Goal: Task Accomplishment & Management: Manage account settings

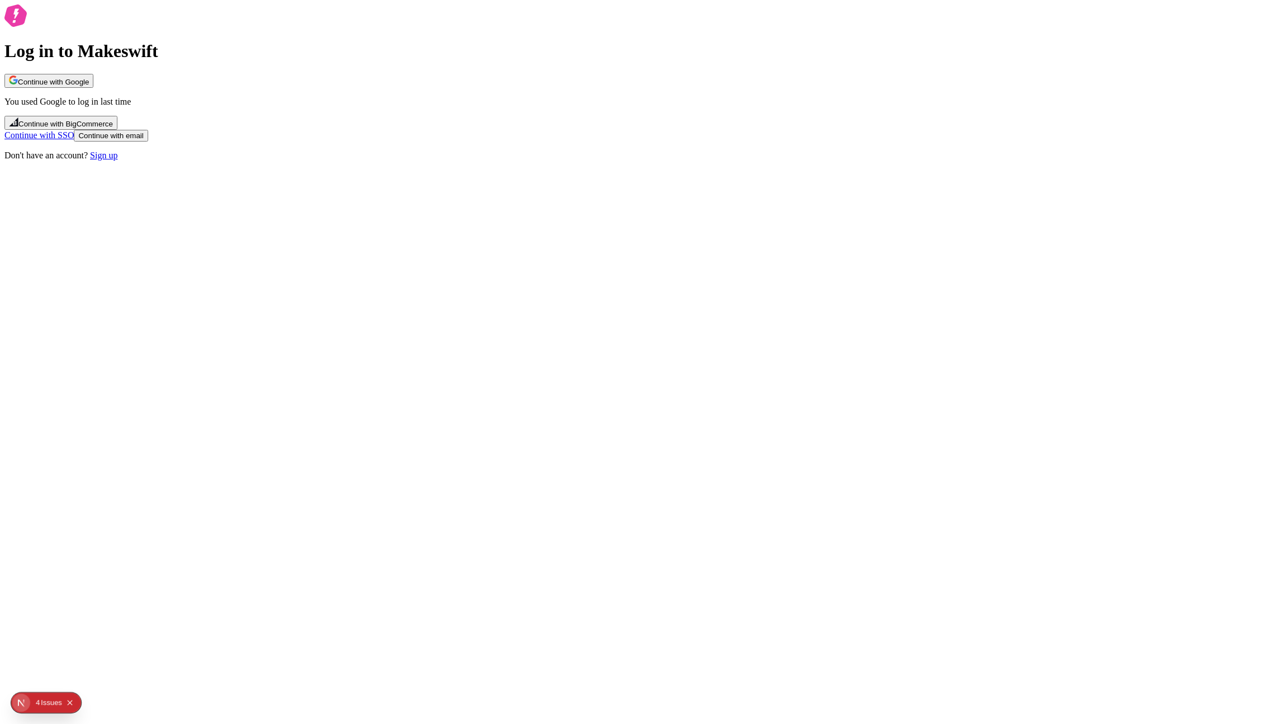
click at [89, 86] on span "Continue with Google" at bounding box center [53, 82] width 71 height 8
click at [383, 161] on div "Log in to Makeswift Continue with Google You used Google to log in last time Co…" at bounding box center [640, 82] width 1272 height 156
click at [93, 88] on button "Continue with Google" at bounding box center [48, 81] width 89 height 14
click at [178, 161] on div "Log in to Makeswift Continue with Google You used Google to log in last time Co…" at bounding box center [640, 82] width 1272 height 156
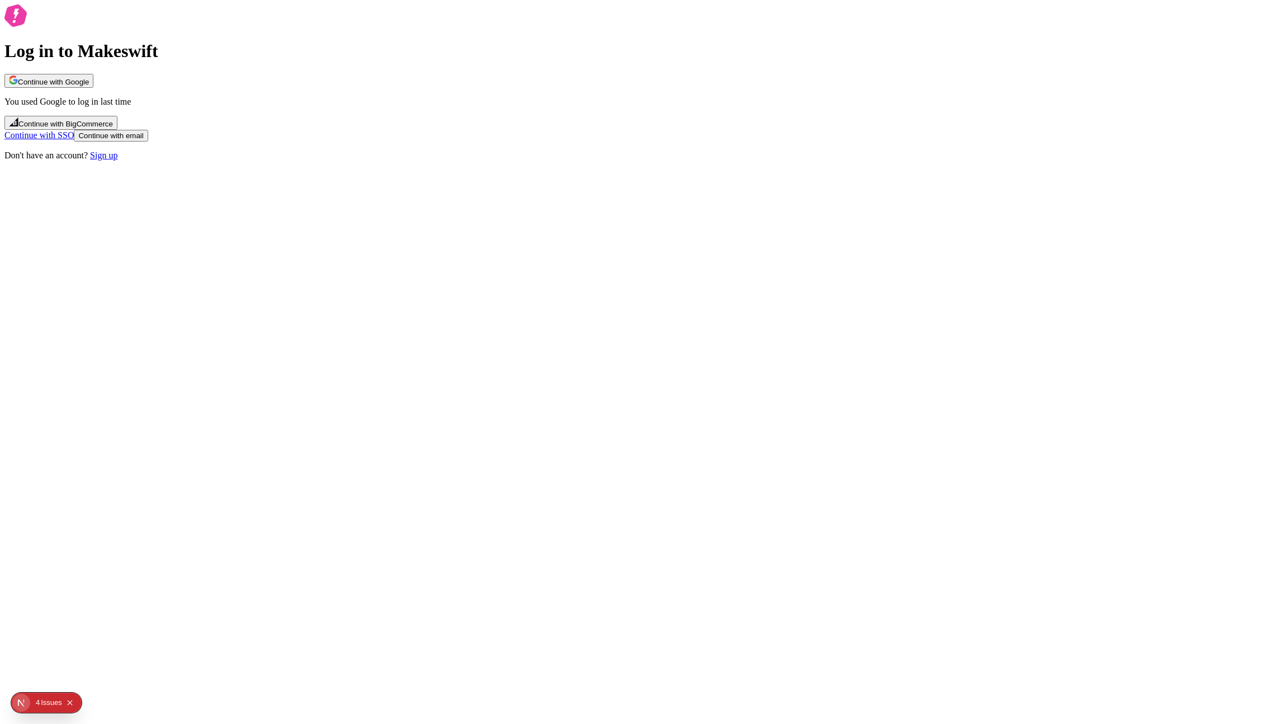
click at [89, 86] on span "Continue with Google" at bounding box center [53, 82] width 71 height 8
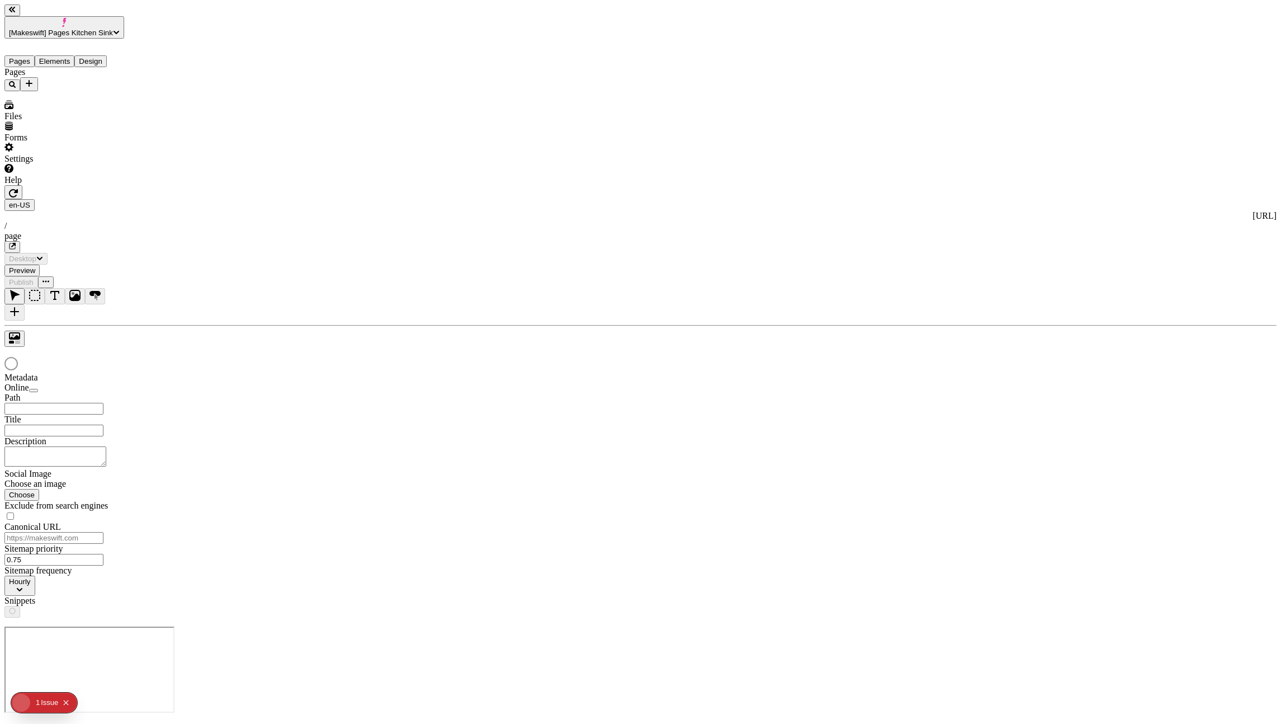
type input "/page"
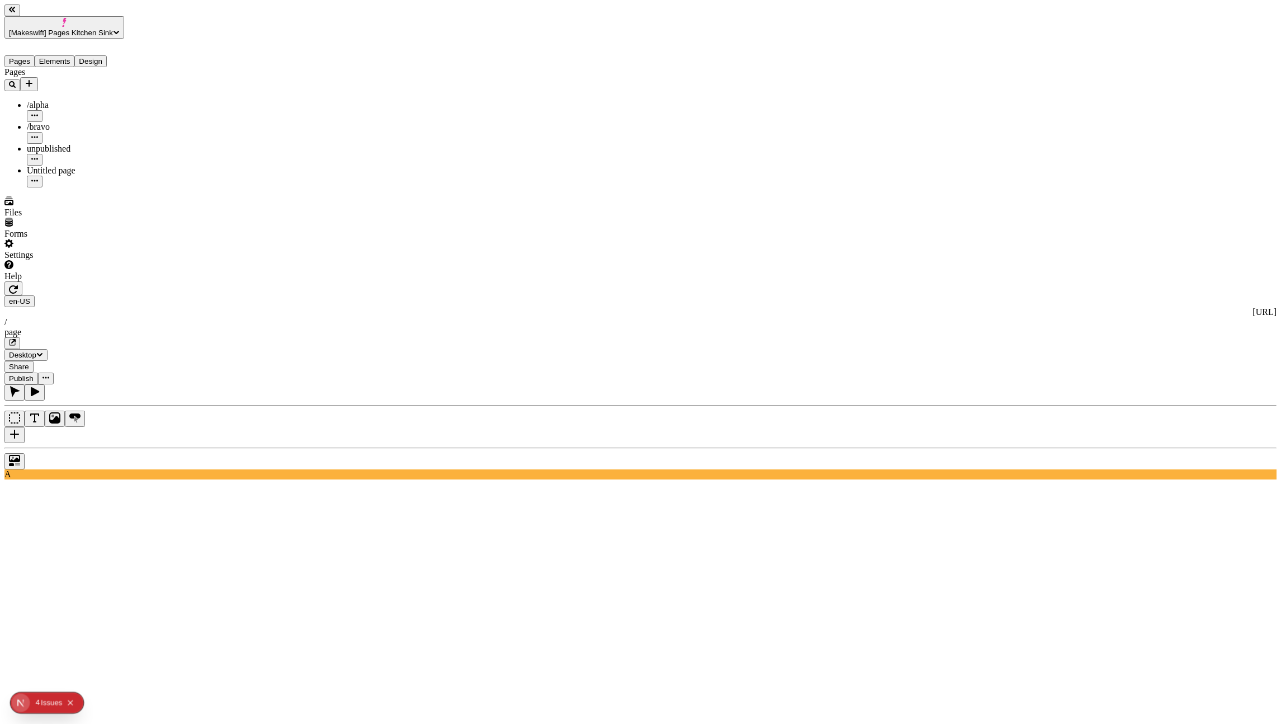
click at [97, 29] on span "[Makeswift] Pages Kitchen Sink" at bounding box center [61, 33] width 104 height 8
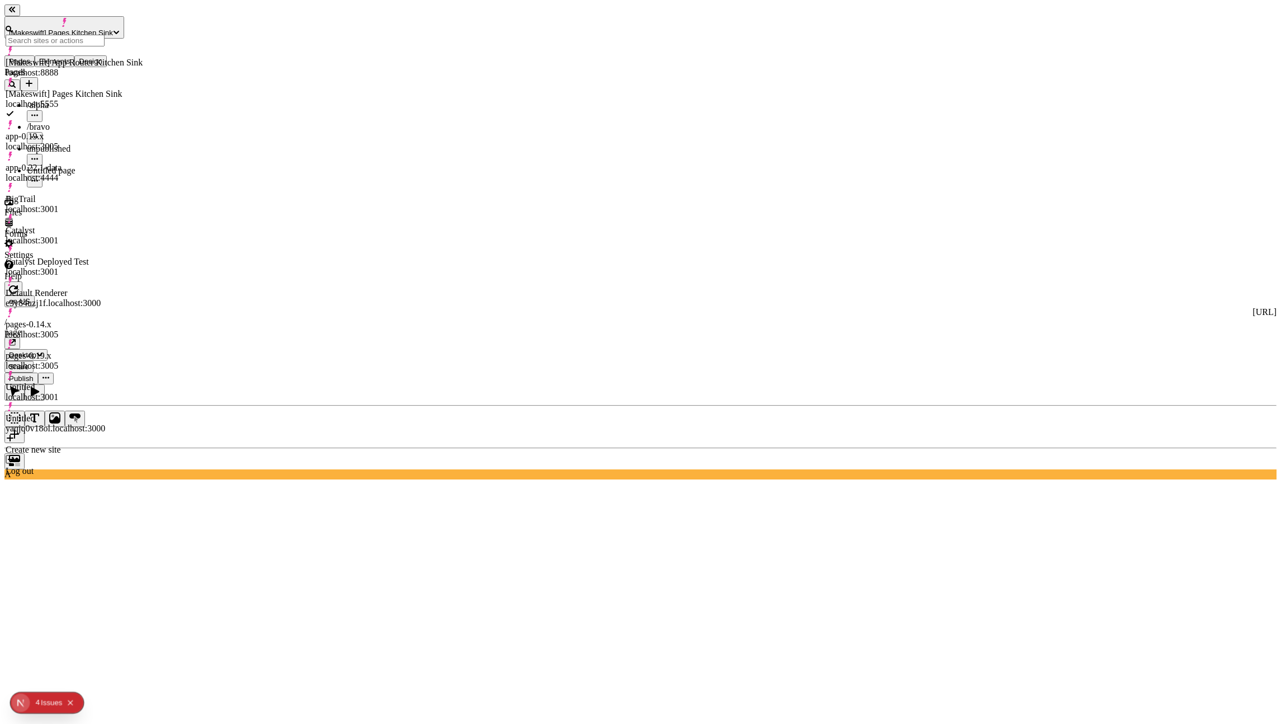
click at [79, 78] on div "[Makeswift] Pages Kitchen Sink localhost:5555" at bounding box center [74, 99] width 137 height 43
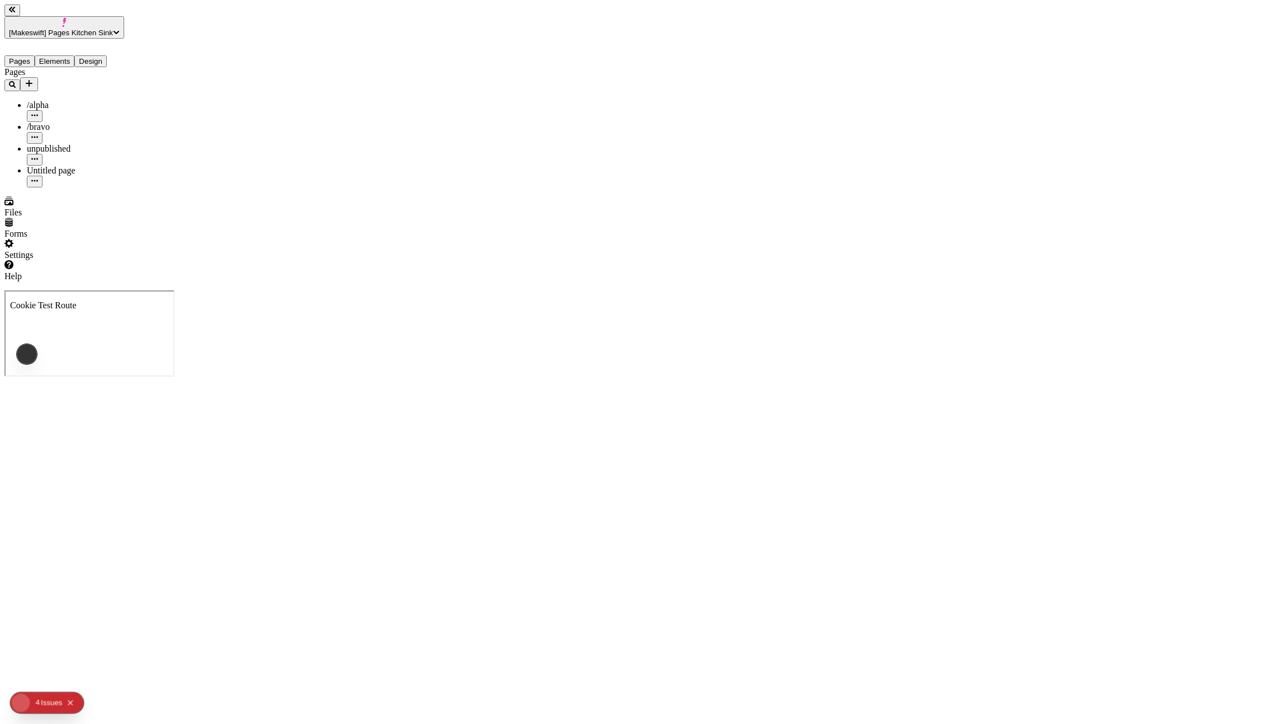
click at [72, 39] on div "Pages Elements Design Pages /alpha /bravo unpublished Untitled page" at bounding box center [71, 113] width 134 height 149
click at [70, 29] on span "[Makeswift] Pages Kitchen Sink" at bounding box center [61, 33] width 104 height 8
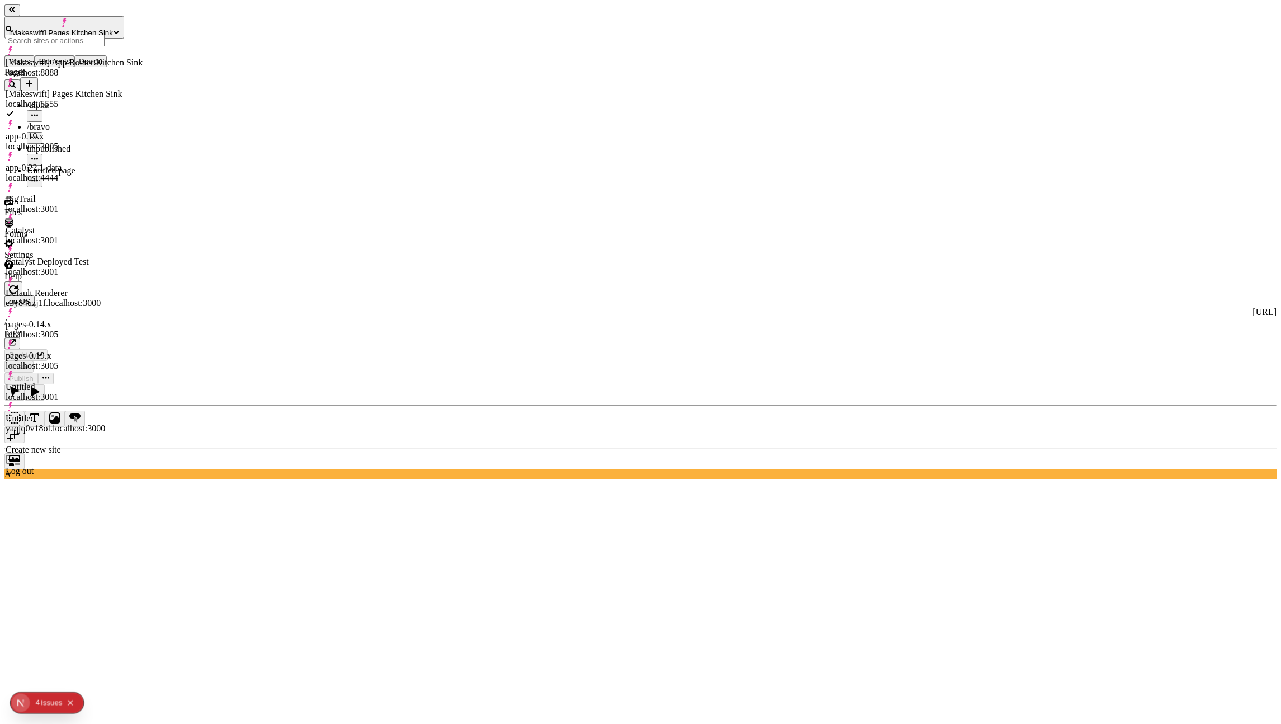
click at [78, 53] on div "[Makeswift] App Router Kitchen Sink localhost:8888" at bounding box center [74, 61] width 137 height 31
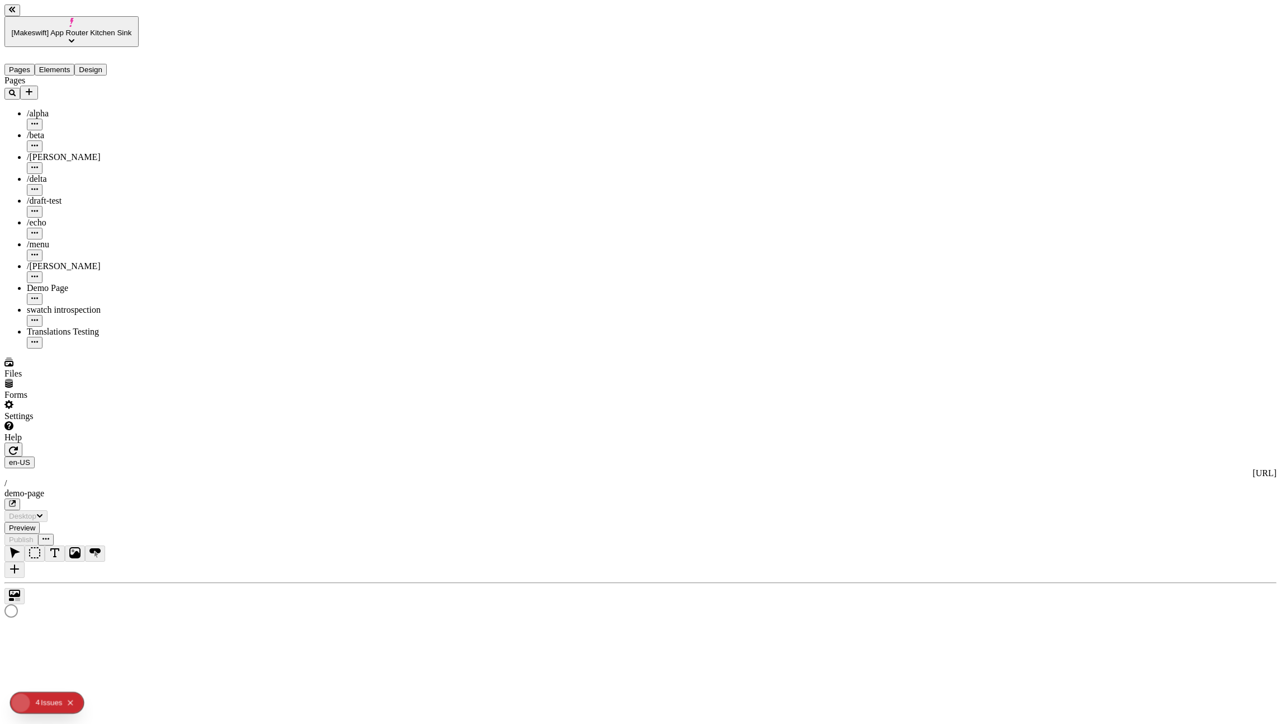
type input "/demo-page"
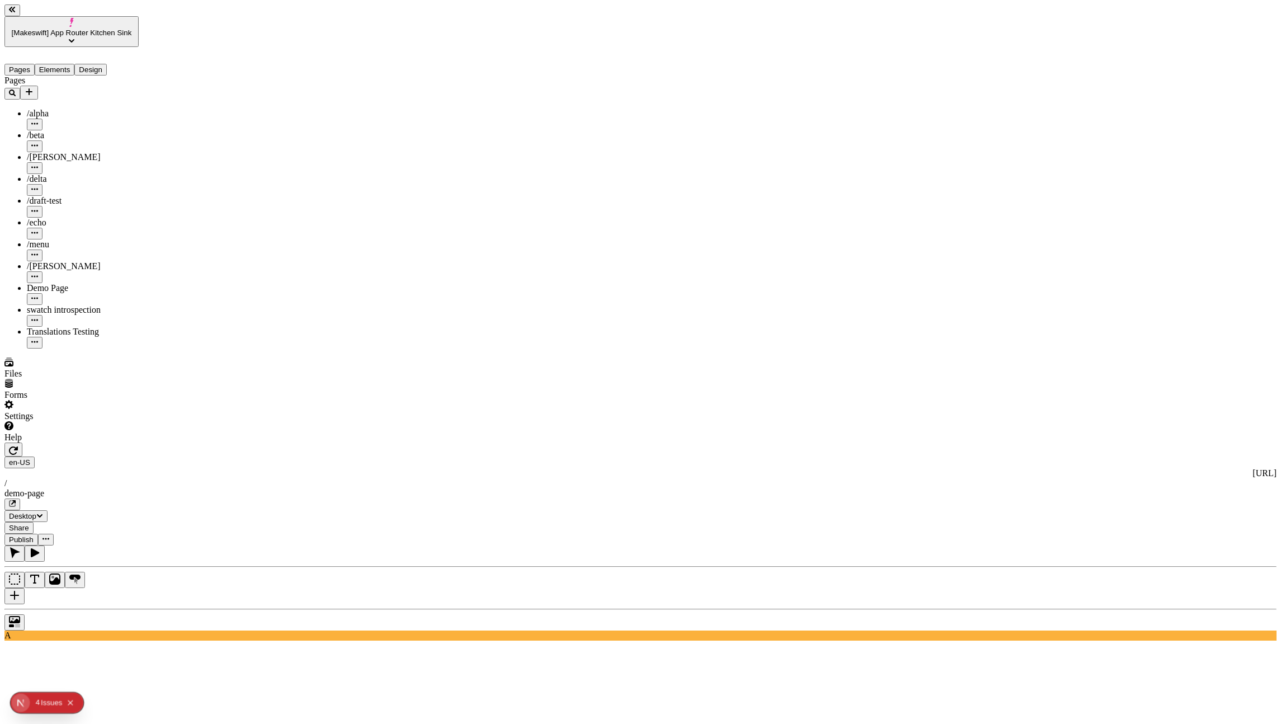
click at [79, 47] on div "Pages Elements Design" at bounding box center [71, 61] width 134 height 29
click at [79, 29] on span "[Makeswift] App Router Kitchen Sink" at bounding box center [72, 33] width 120 height 8
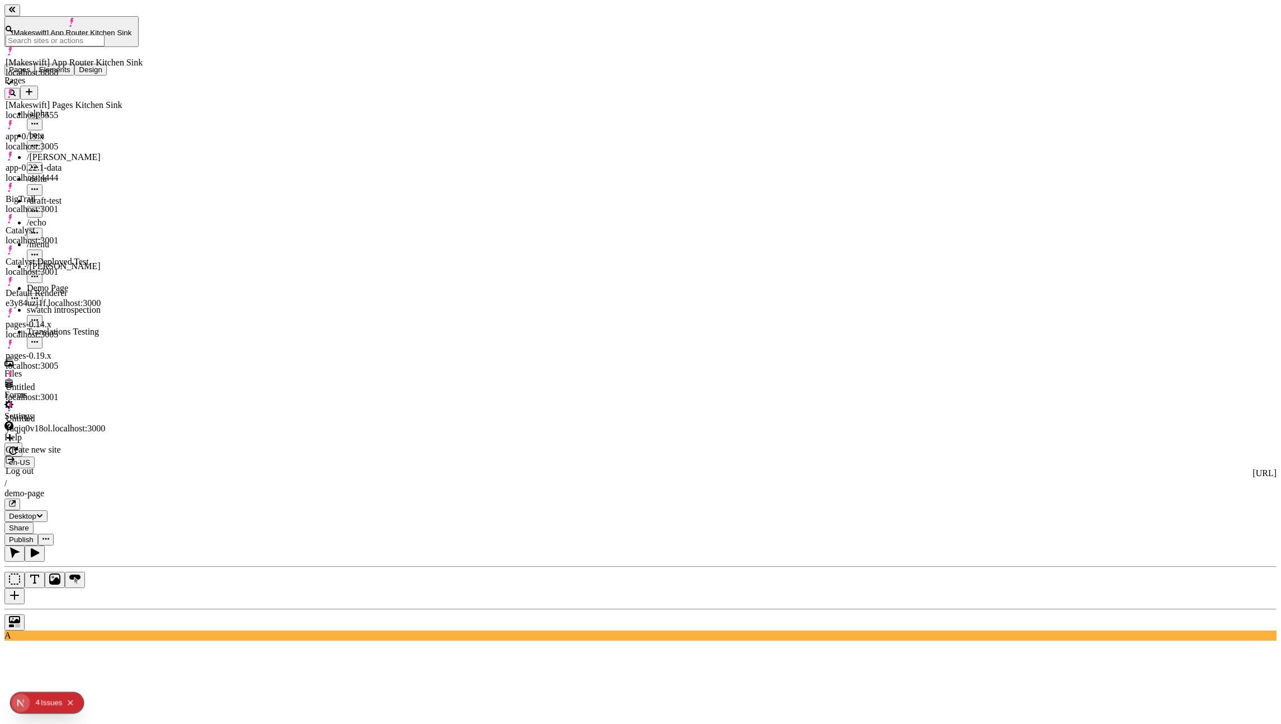
click at [122, 194] on div "BigTrail localhost:3001" at bounding box center [74, 204] width 137 height 20
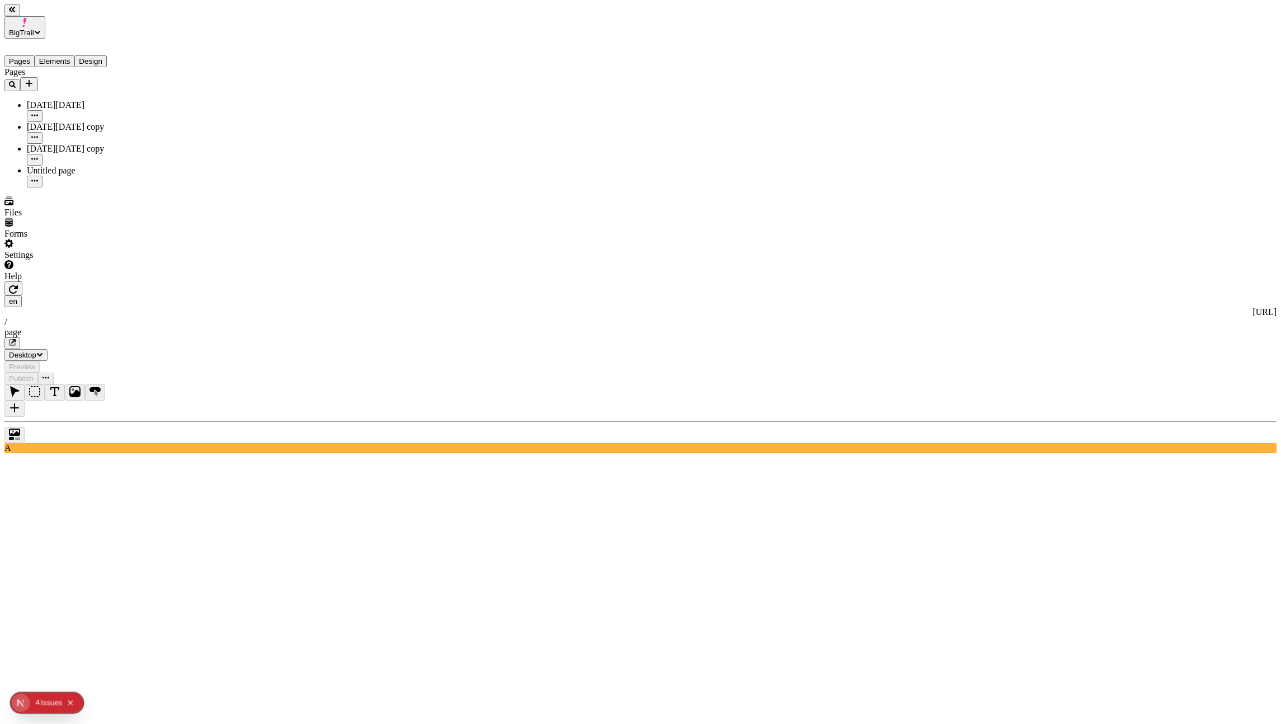
click at [18, 285] on icon "button" at bounding box center [13, 289] width 9 height 8
type input "/page"
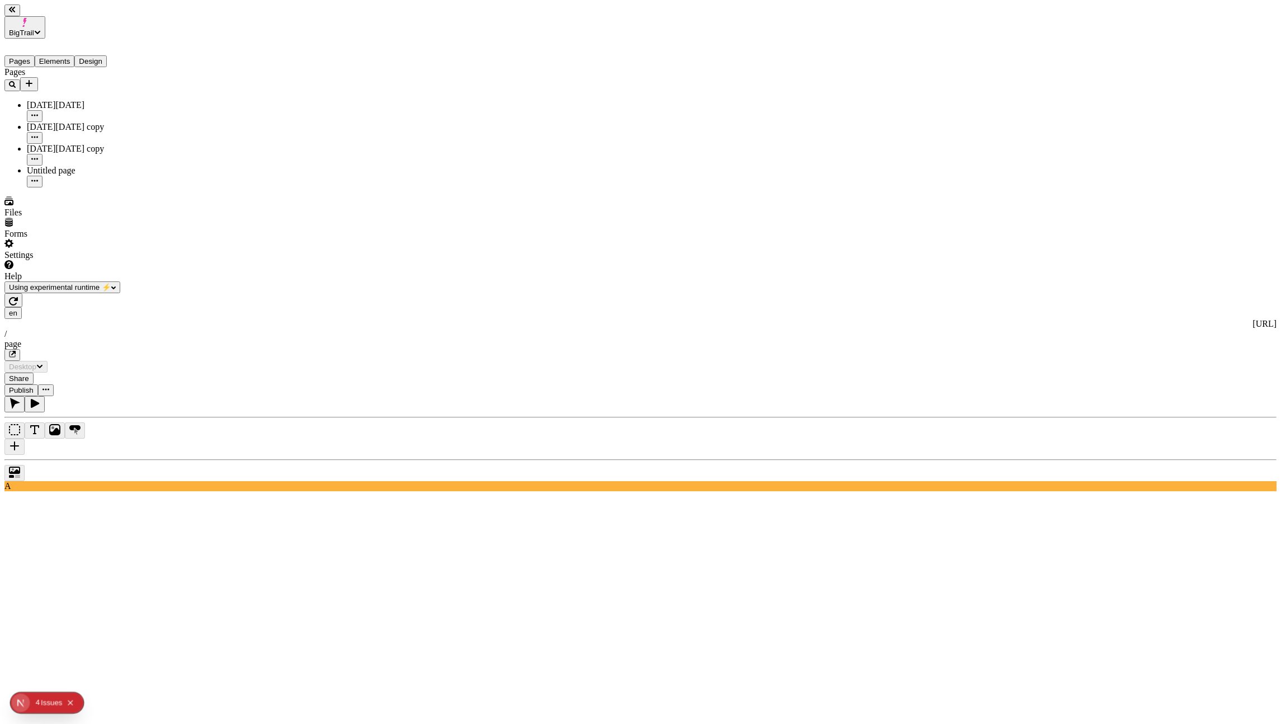
click at [18, 296] on icon "button" at bounding box center [13, 300] width 9 height 9
click at [44, 144] on div "[DATE][DATE] copy" at bounding box center [83, 149] width 112 height 10
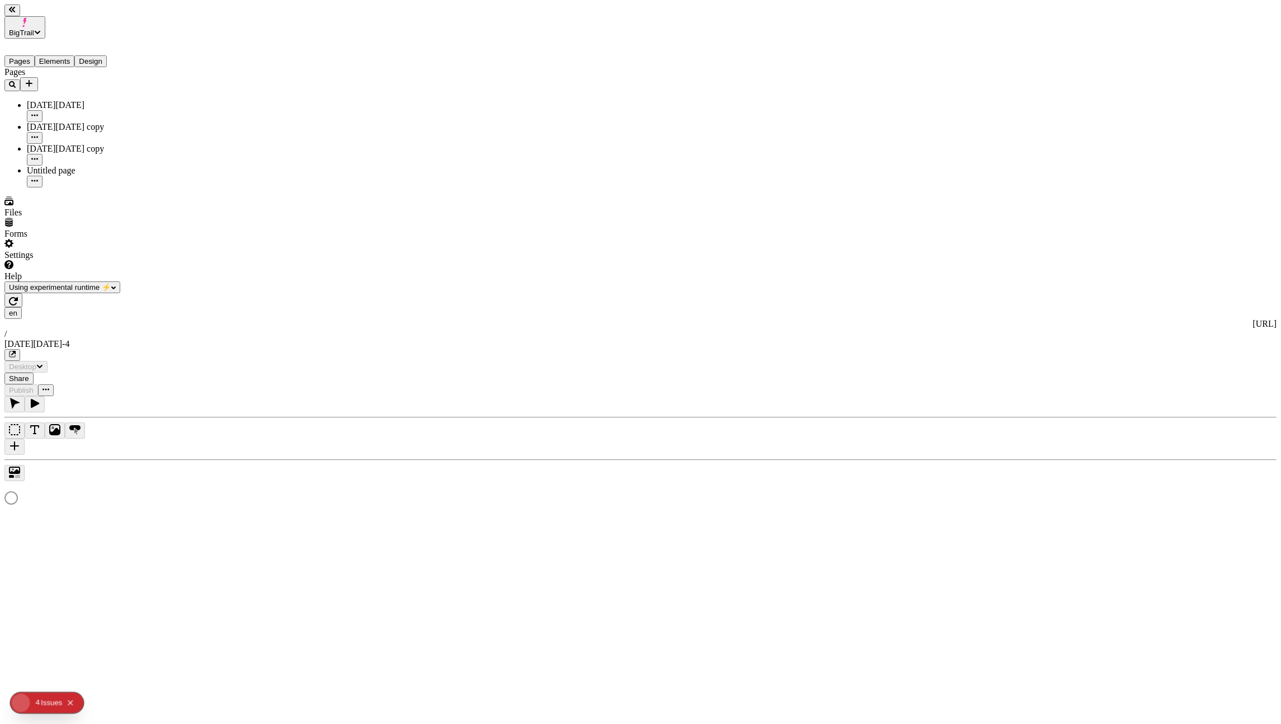
type input "/black-[DATE]-4"
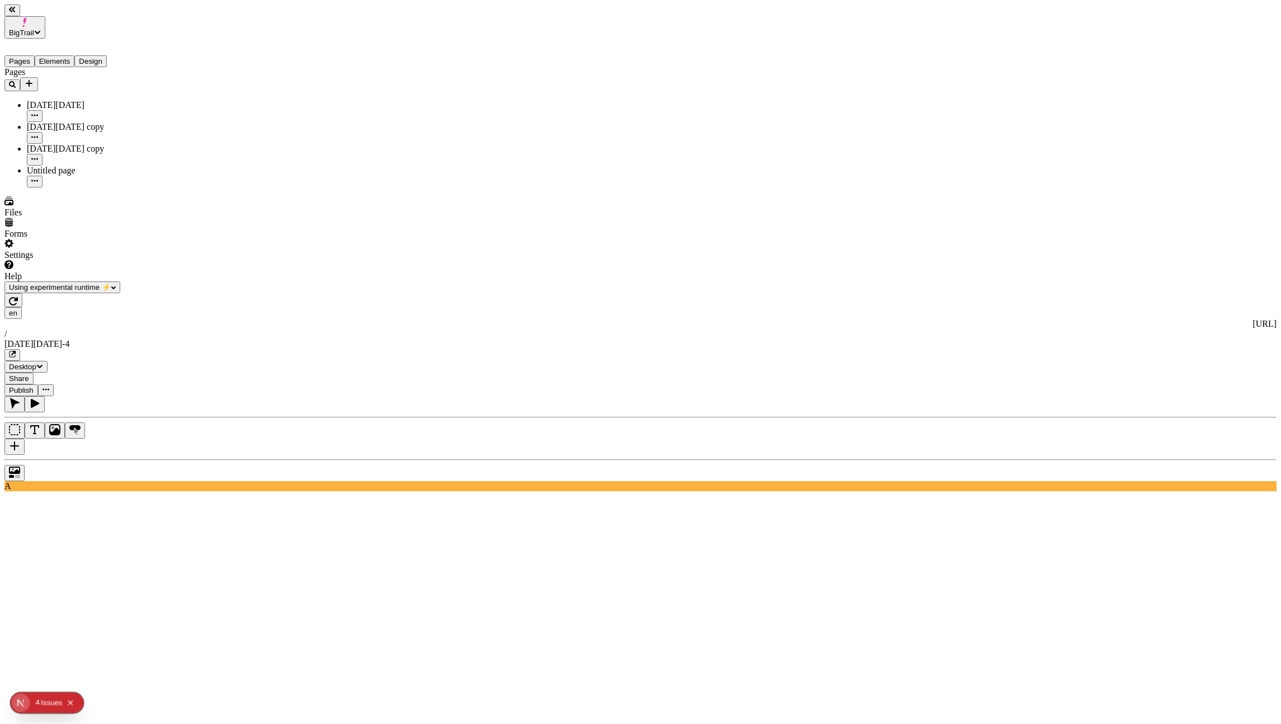
click at [54, 122] on div "[DATE][DATE] copy" at bounding box center [83, 127] width 112 height 10
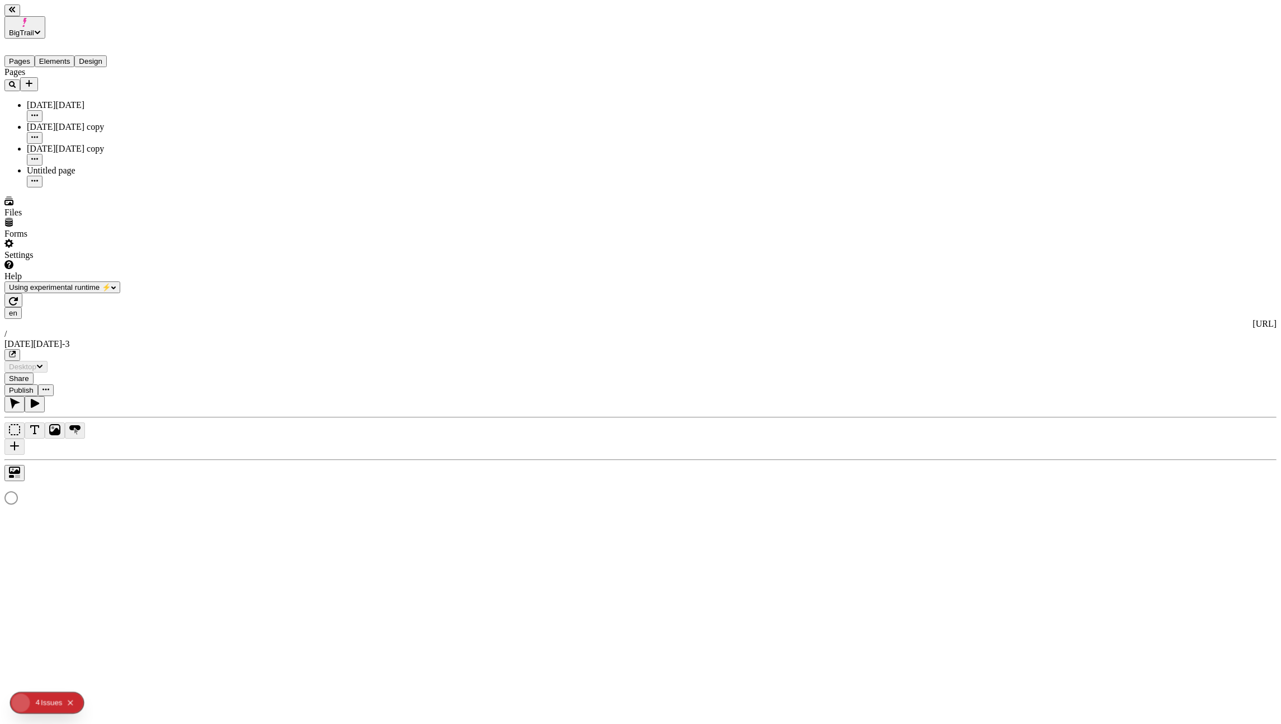
type input "/black-[DATE]-3"
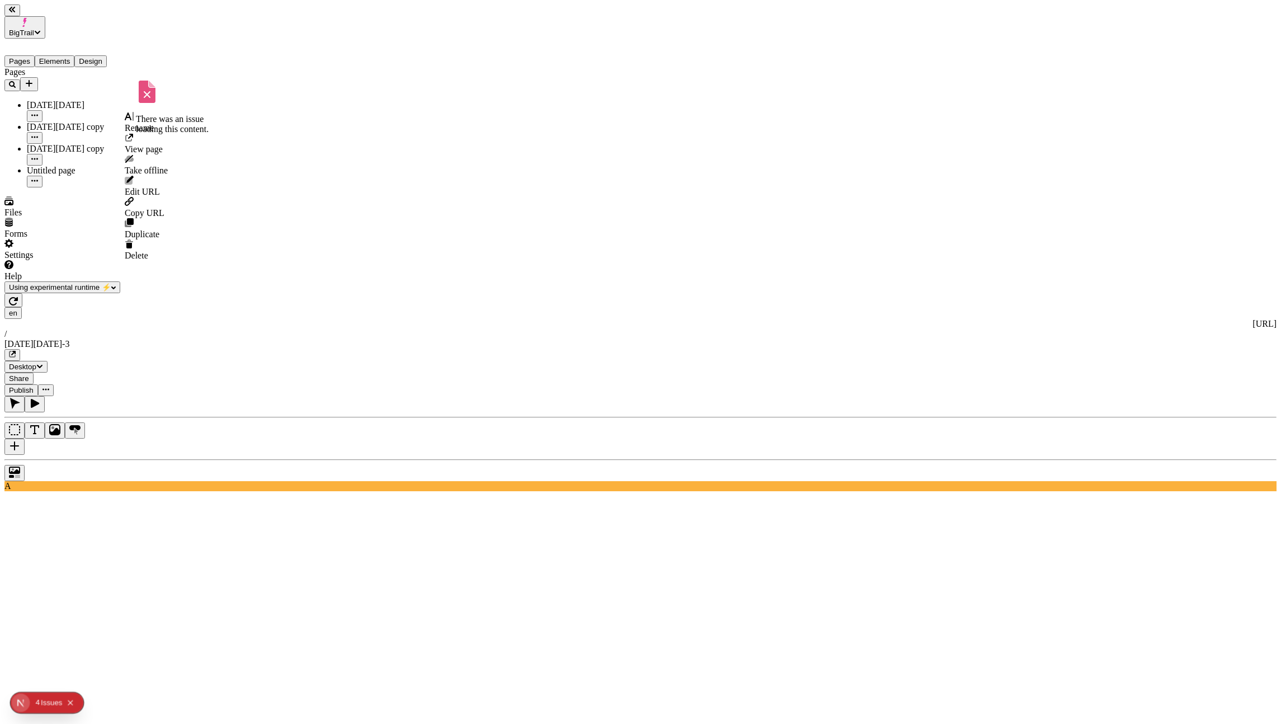
click at [43, 154] on button "button" at bounding box center [35, 160] width 16 height 12
click at [166, 218] on div "Duplicate" at bounding box center [146, 228] width 43 height 21
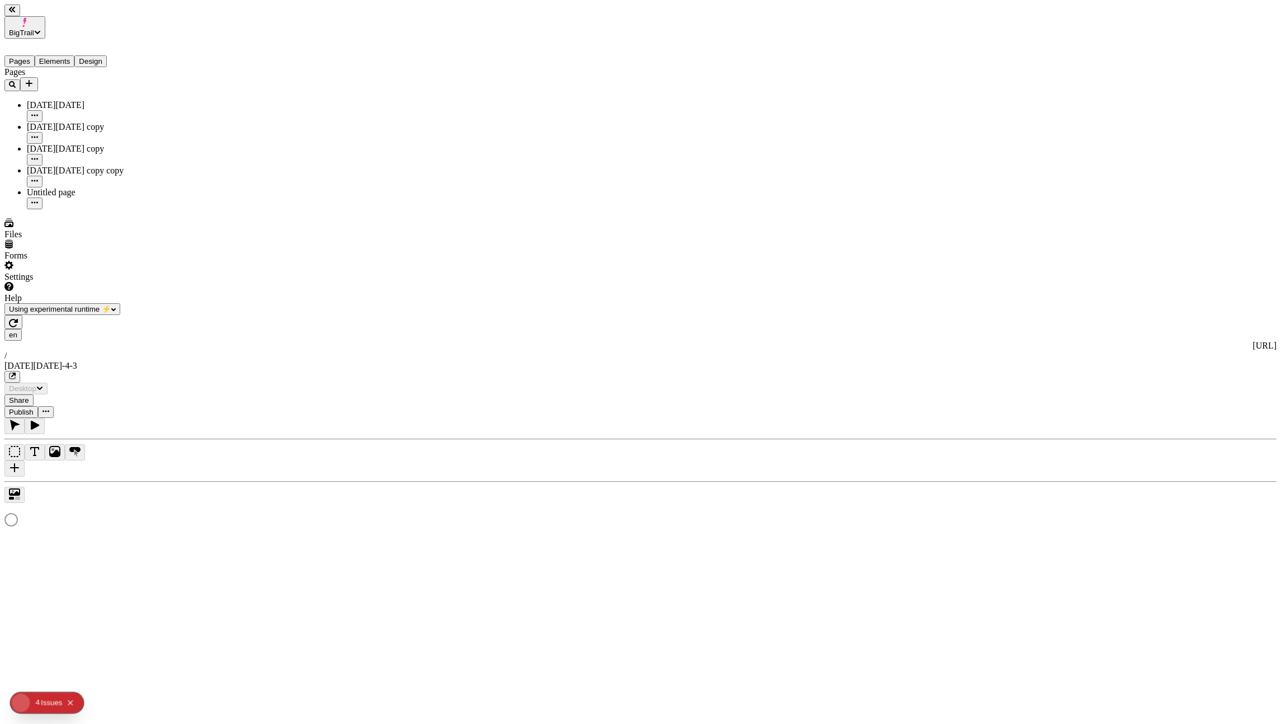
type input "/black-[DATE]-4-3"
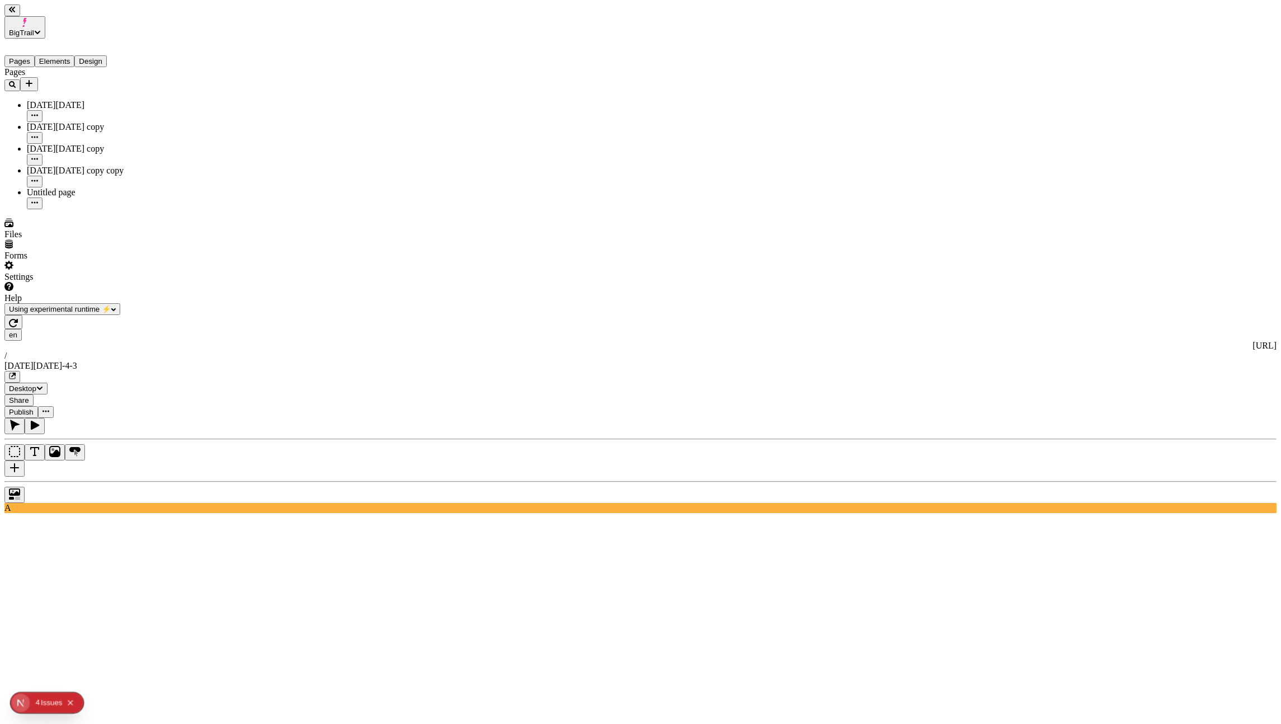
type input "40"
type textarea "This is a change"
click at [741, 440] on icon at bounding box center [489, 700] width 971 height 1178
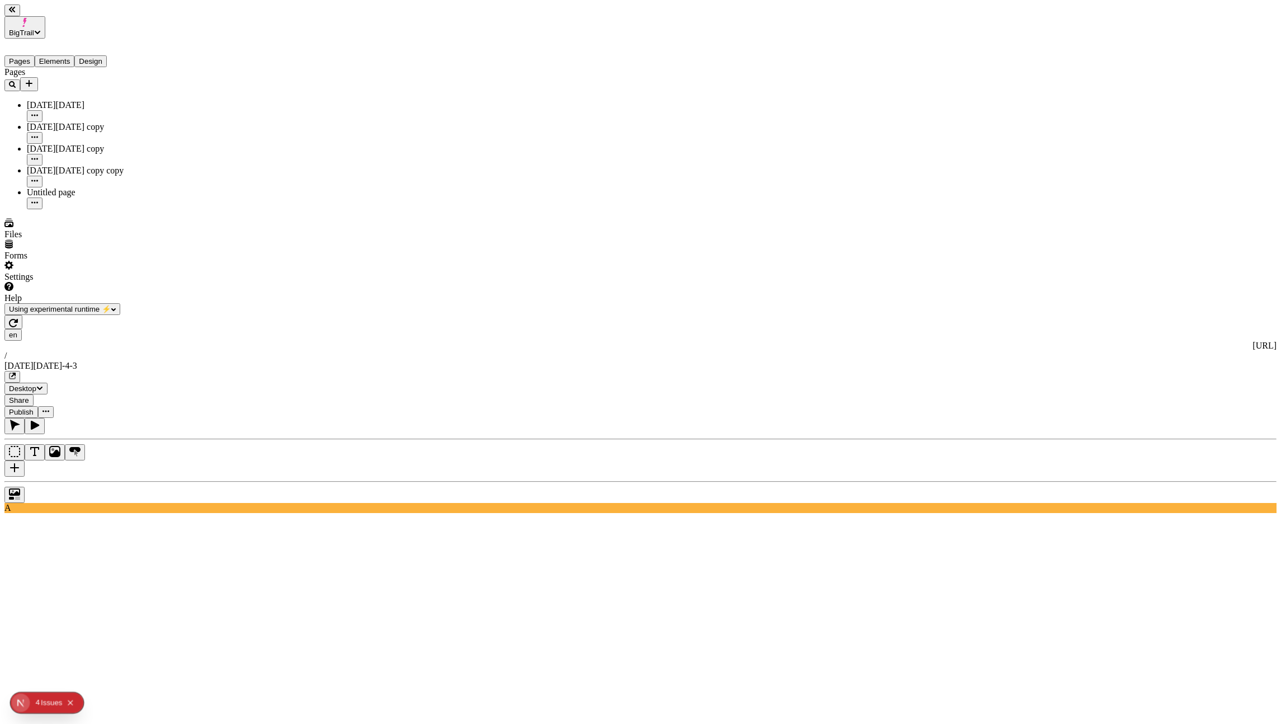
click at [34, 408] on span "Publish" at bounding box center [21, 412] width 25 height 8
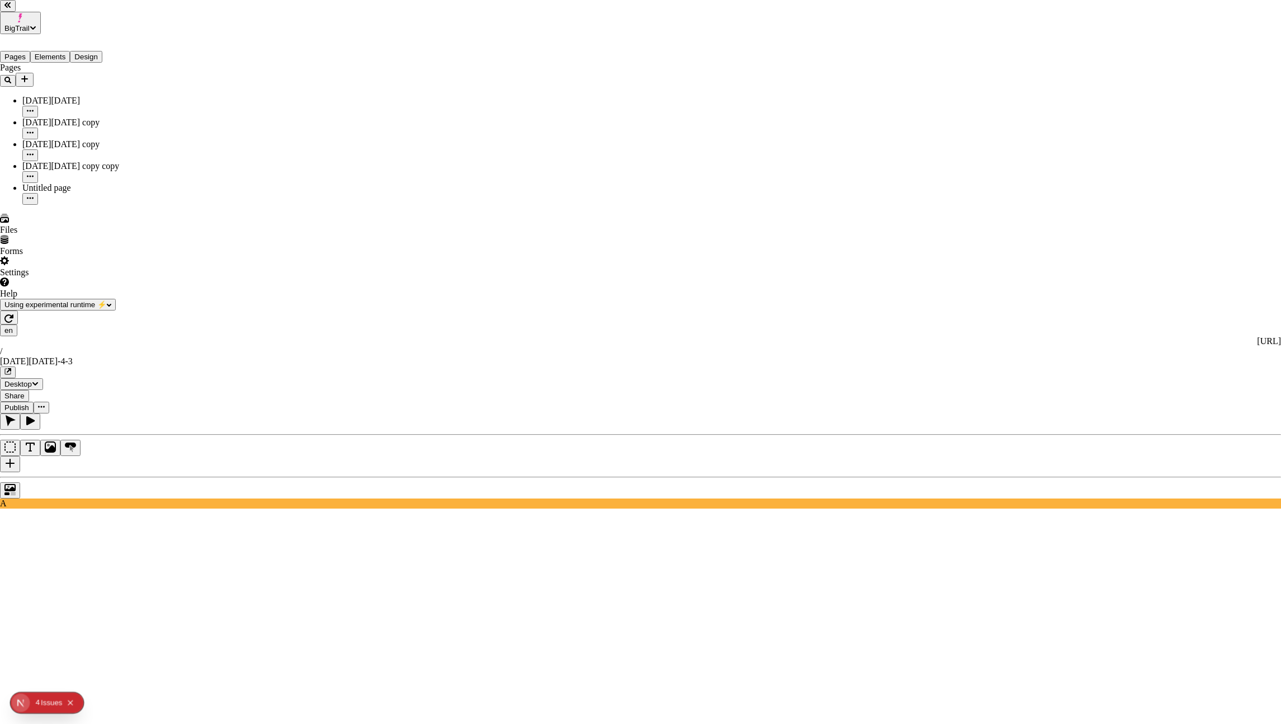
checkbox input "true"
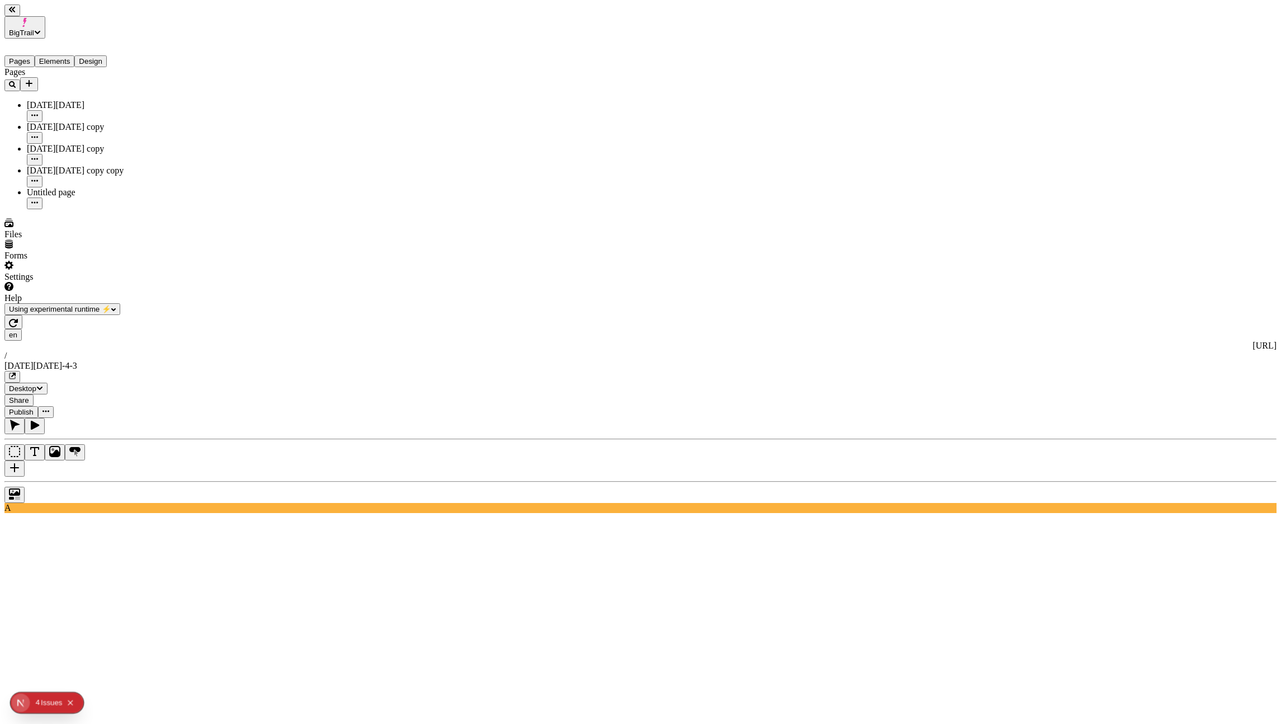
click at [153, 481] on div at bounding box center [640, 492] width 1272 height 22
click at [74, 209] on div "Pages [DATE][DATE] [DATE][DATE] copy [DATE][DATE] copy [DATE][DATE] copy copy U…" at bounding box center [71, 138] width 134 height 142
click at [75, 209] on div "Pages [DATE][DATE] [DATE][DATE] copy [DATE][DATE] copy [DATE][DATE] copy copy U…" at bounding box center [71, 138] width 134 height 142
click at [156, 481] on div at bounding box center [640, 492] width 1272 height 22
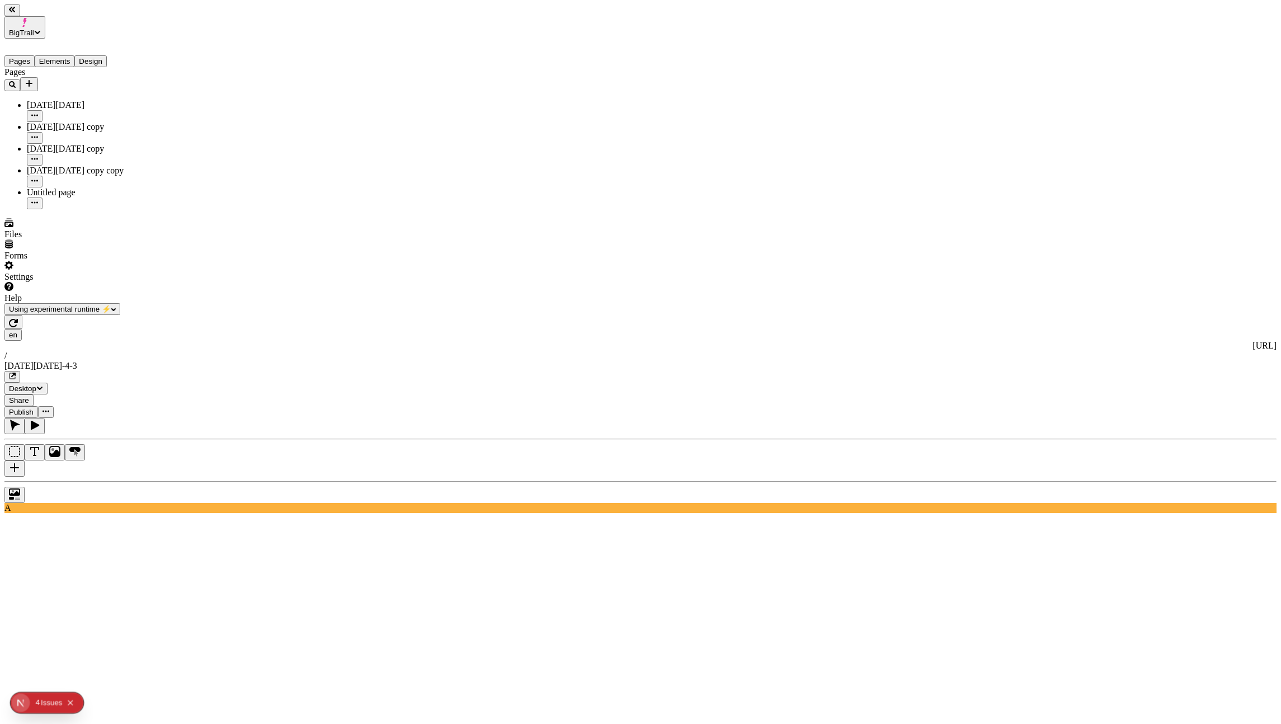
type textarea "This is a change"
click at [16, 372] on icon "button" at bounding box center [12, 375] width 7 height 7
click at [34, 408] on span "Publish" at bounding box center [21, 412] width 25 height 8
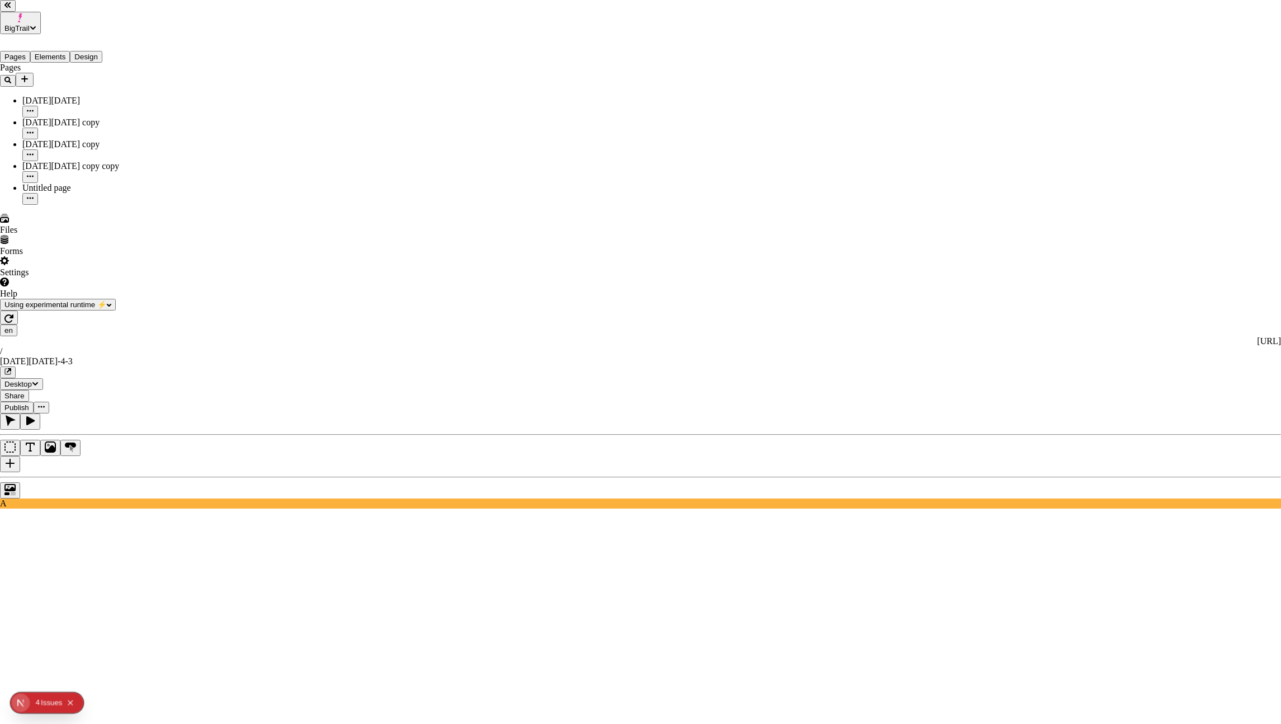
checkbox input "true"
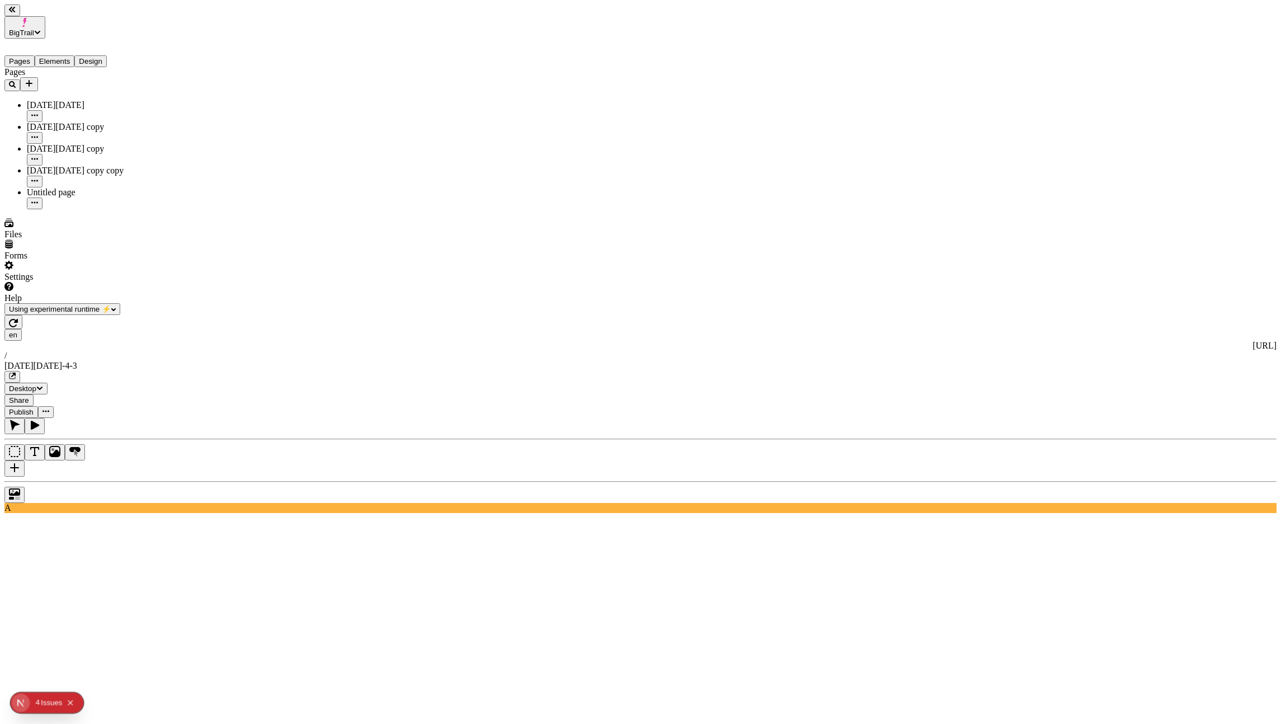
click at [16, 372] on icon "button" at bounding box center [12, 375] width 7 height 7
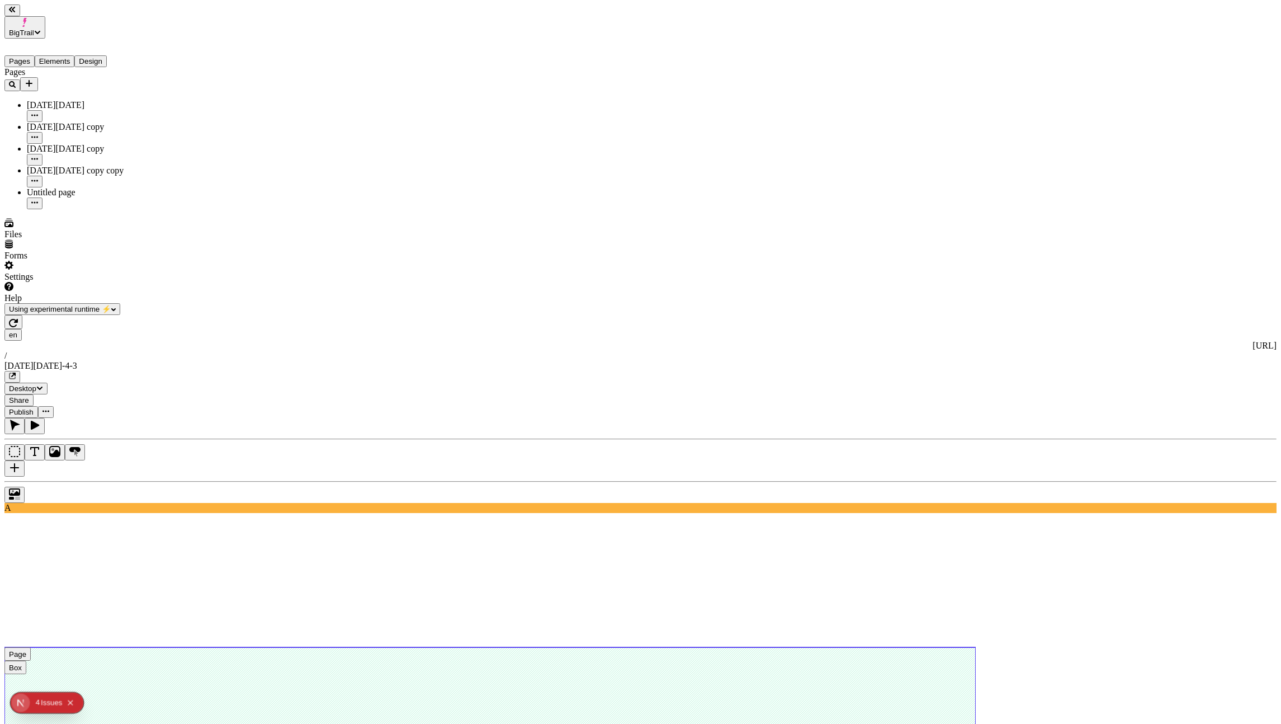
click at [34, 408] on span "Publish" at bounding box center [21, 412] width 25 height 8
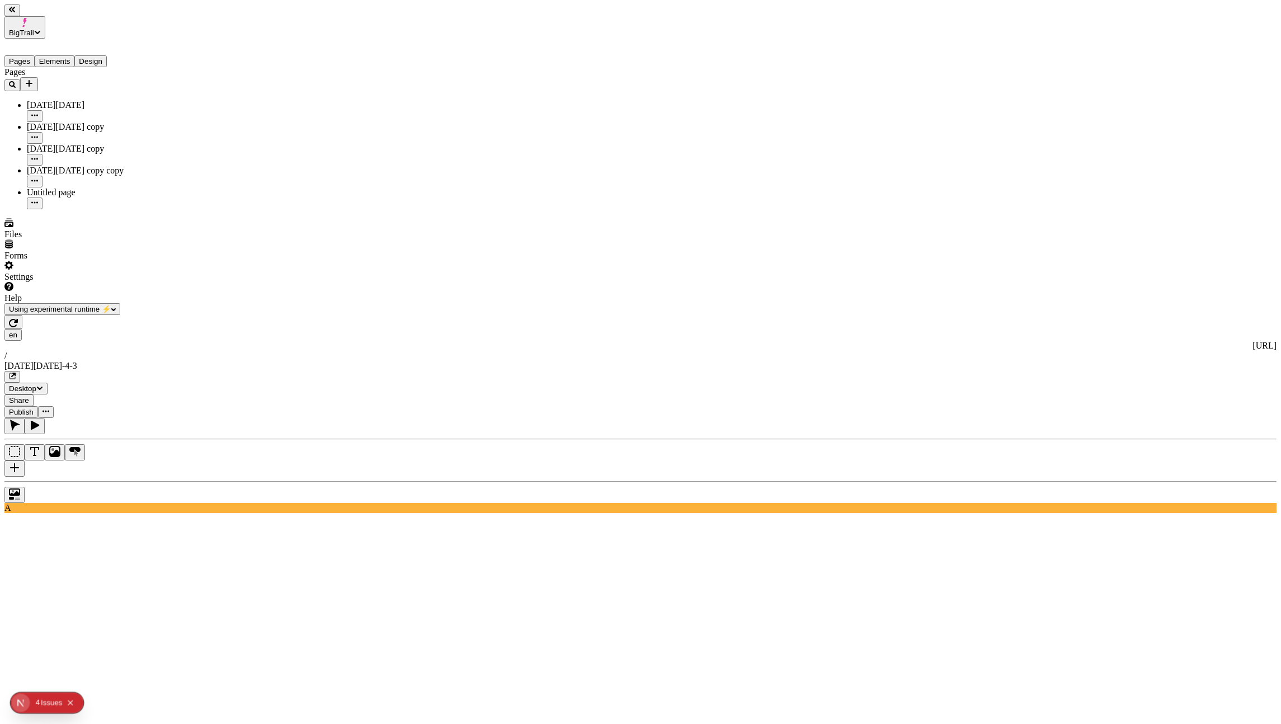
type textarea "Publish me"
click at [16, 372] on icon "button" at bounding box center [12, 375] width 7 height 7
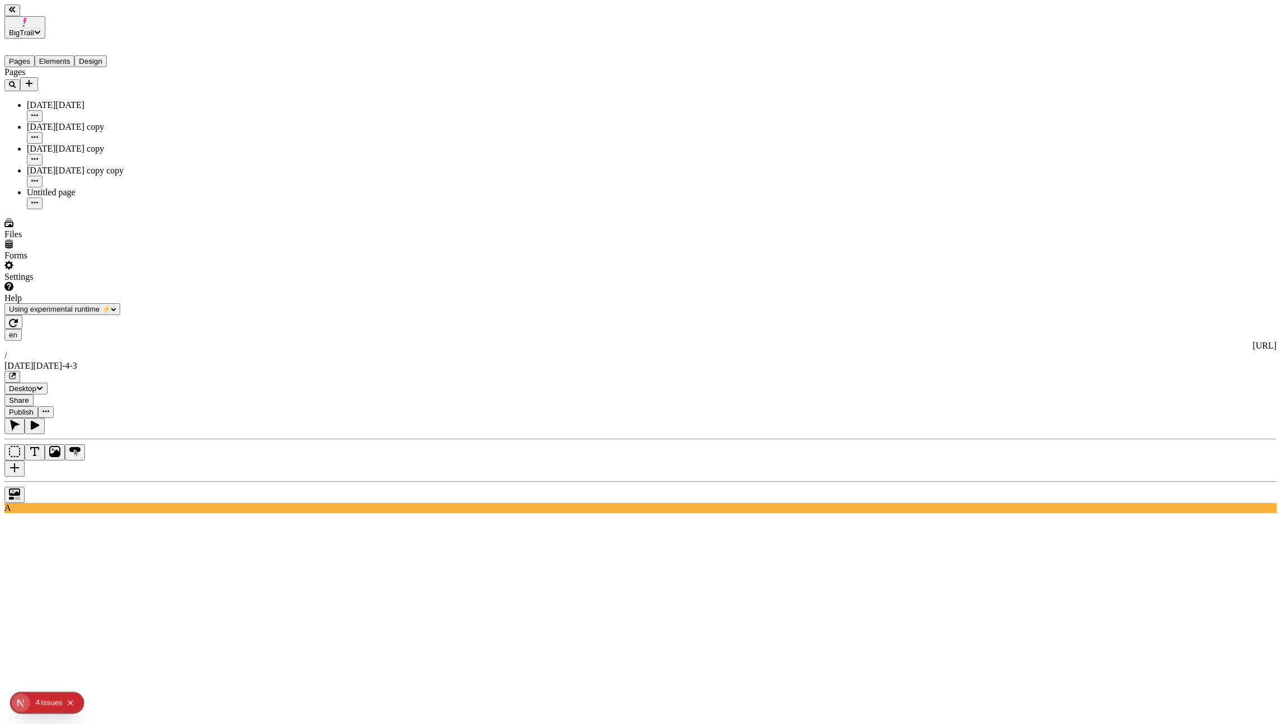
click at [16, 372] on icon "button" at bounding box center [12, 375] width 7 height 7
click at [130, 209] on div "Pages [DATE][DATE] [DATE][DATE] copy [DATE][DATE] copy [DATE][DATE] copy copy U…" at bounding box center [71, 138] width 134 height 142
click at [143, 481] on div at bounding box center [640, 492] width 1272 height 22
click at [36, 187] on div "Untitled page" at bounding box center [83, 192] width 112 height 10
click at [20, 371] on button "button" at bounding box center [12, 377] width 16 height 12
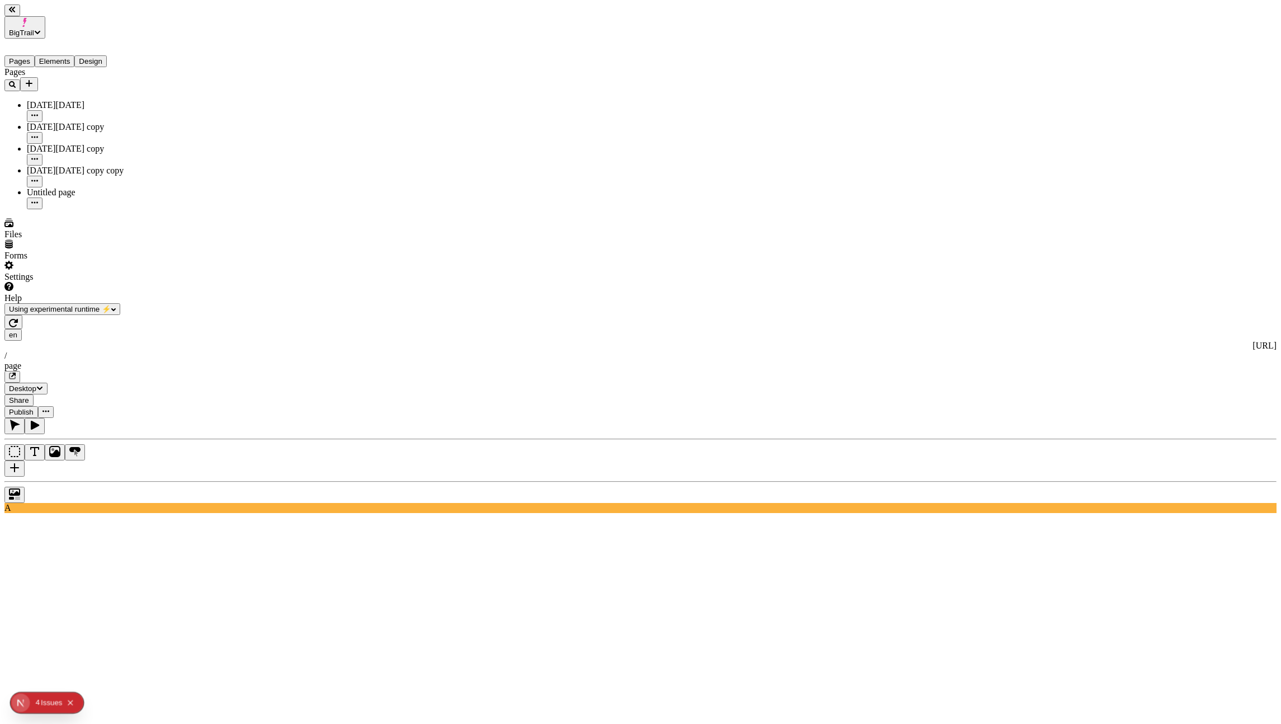
click at [34, 408] on span "Publish" at bounding box center [21, 412] width 25 height 8
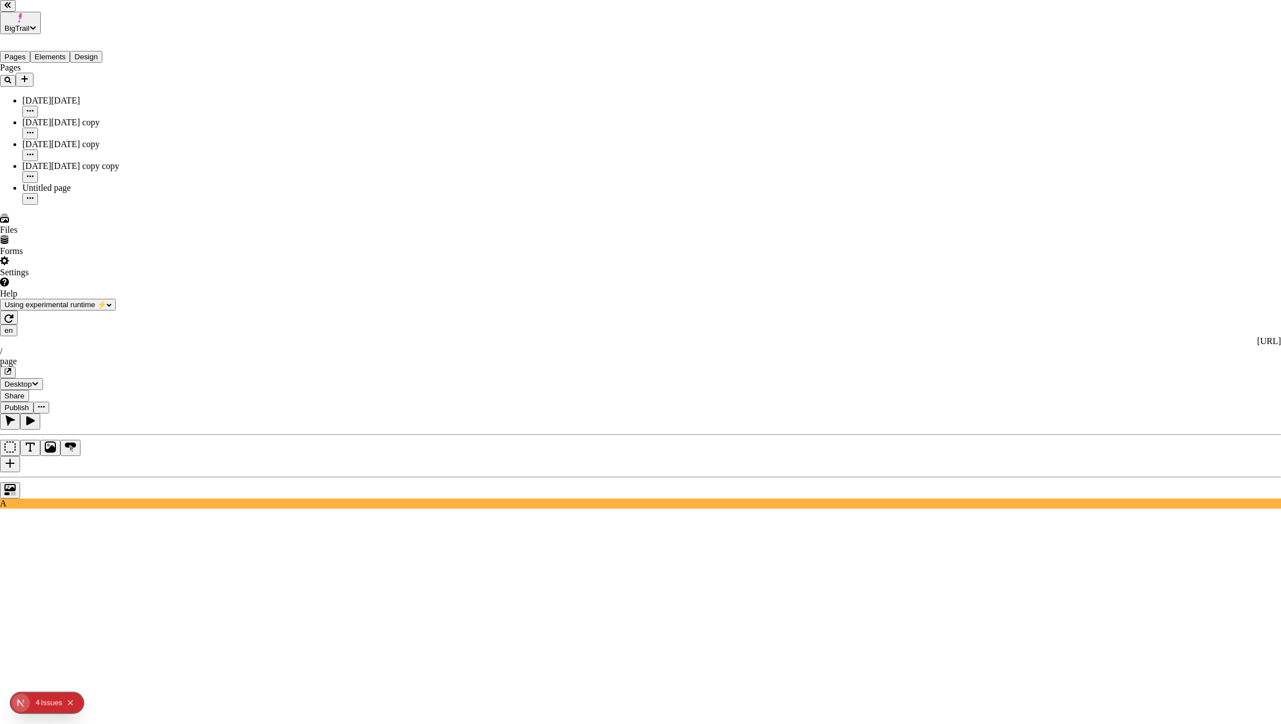
checkbox input "true"
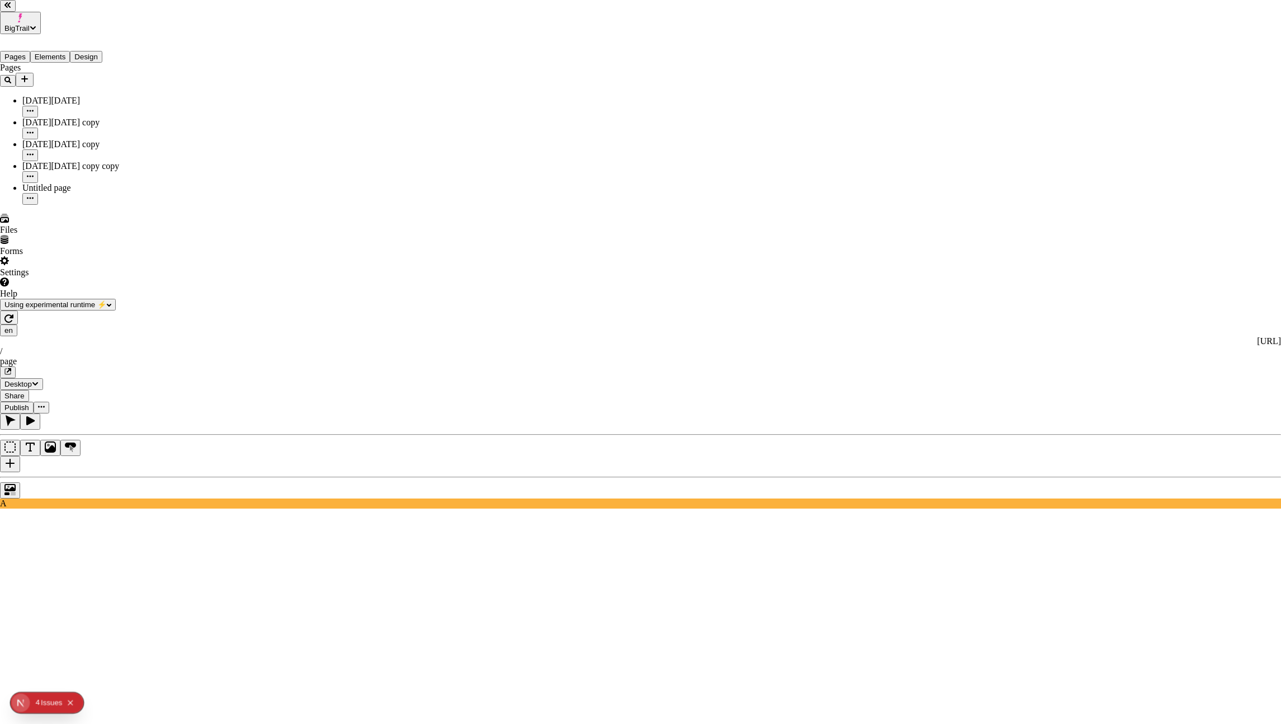
checkbox input "true"
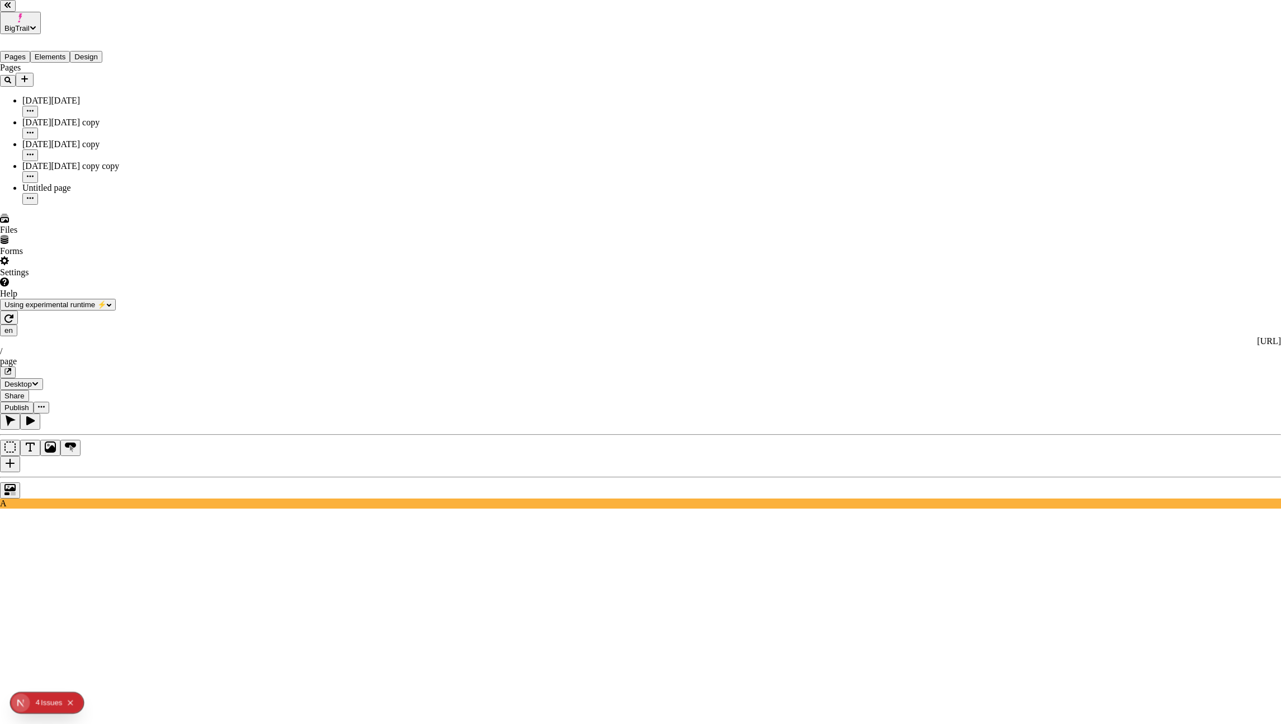
checkbox input "true"
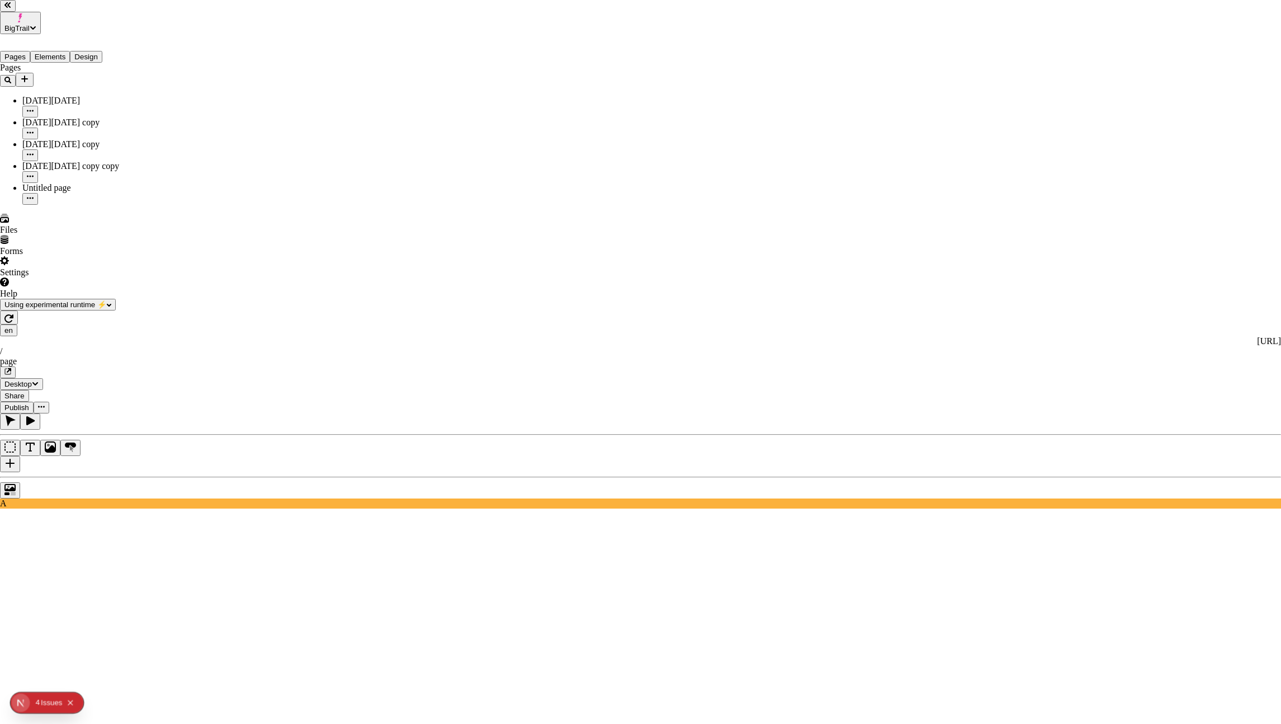
checkbox input "true"
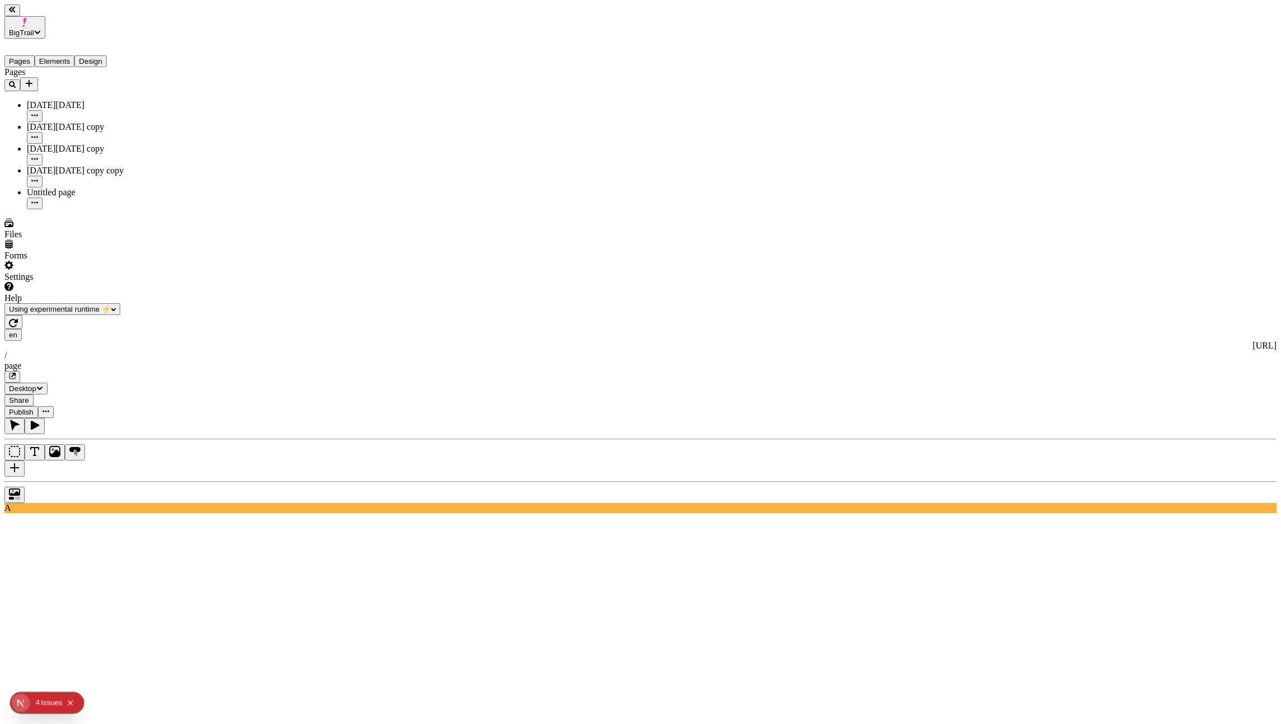
click at [22, 315] on button "button" at bounding box center [13, 322] width 18 height 14
click at [43, 166] on div "[DATE][DATE] copy copy" at bounding box center [83, 171] width 112 height 10
click at [22, 315] on button "button" at bounding box center [13, 322] width 18 height 14
type textarea "[PERSON_NAME] was here"
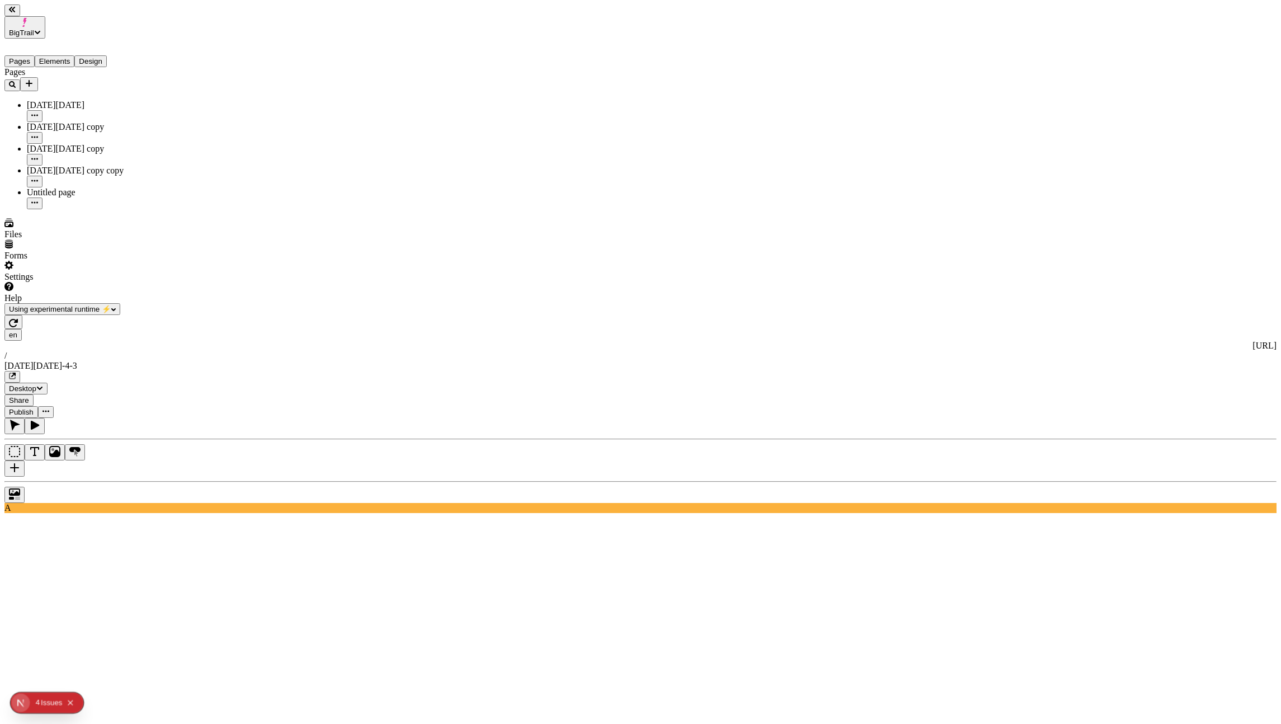
click at [34, 408] on span "Publish" at bounding box center [21, 412] width 25 height 8
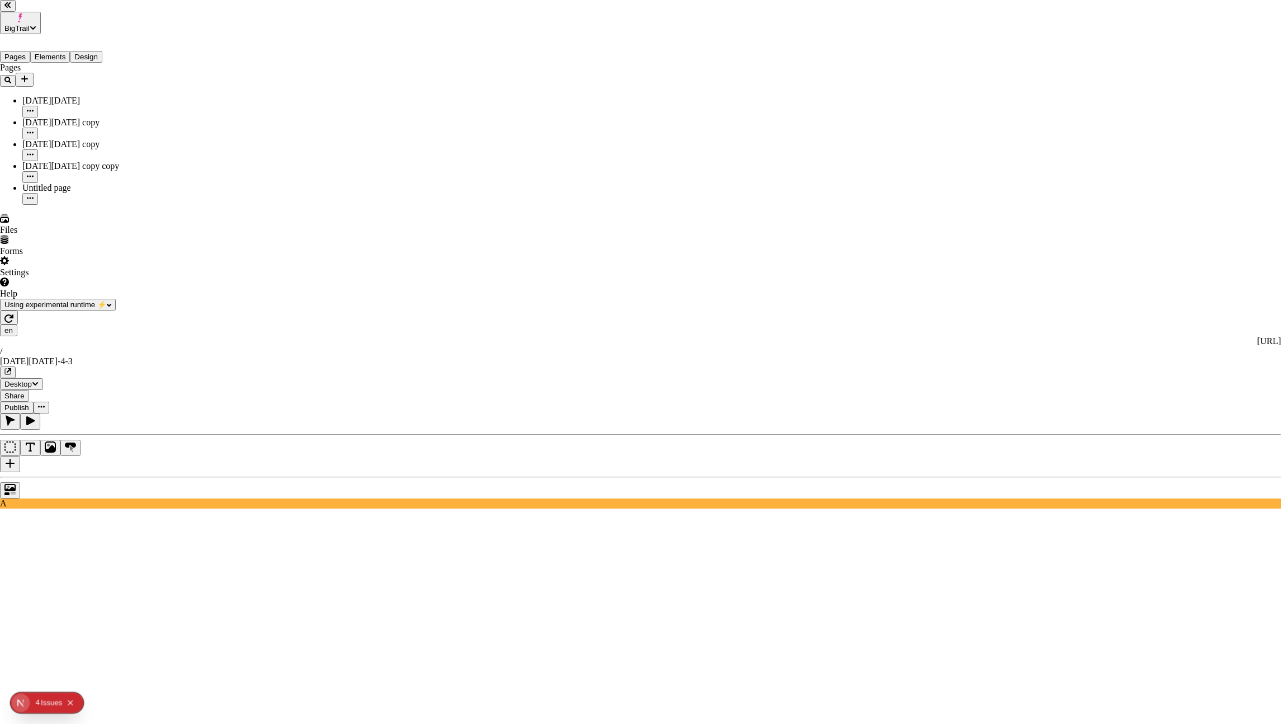
checkbox input "true"
